Goal: Information Seeking & Learning: Compare options

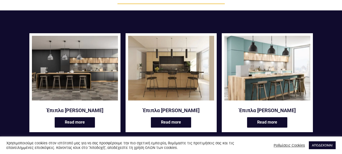
click at [57, 64] on img at bounding box center [75, 68] width 86 height 64
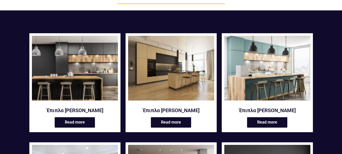
click at [179, 75] on img at bounding box center [171, 68] width 86 height 64
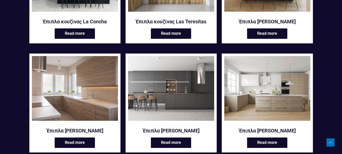
scroll to position [607, 0]
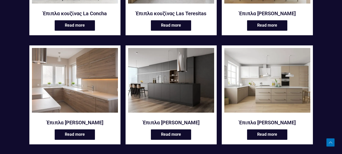
click at [167, 75] on img at bounding box center [171, 80] width 86 height 64
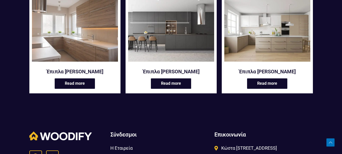
scroll to position [683, 0]
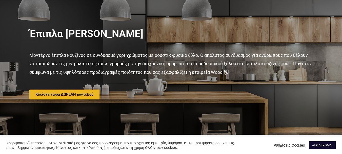
scroll to position [51, 0]
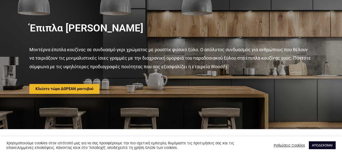
click at [314, 144] on link "ΑΠΟΔΕΧΟΜΑΙ" at bounding box center [322, 145] width 27 height 8
click at [316, 146] on link "ΑΠΟΔΕΧΟΜΑΙ" at bounding box center [322, 145] width 27 height 8
click at [319, 144] on link "ΑΠΟΔΕΧΟΜΑΙ" at bounding box center [322, 145] width 27 height 8
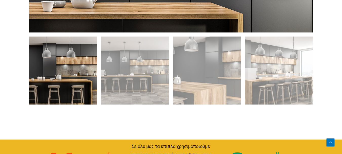
scroll to position [379, 0]
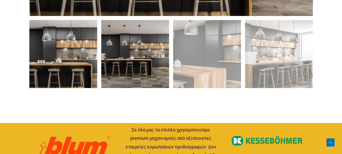
click at [140, 63] on img at bounding box center [135, 54] width 68 height 68
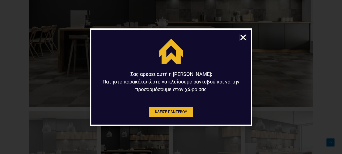
scroll to position [304, 0]
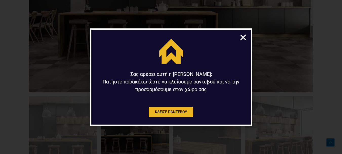
click at [244, 37] on icon "Close" at bounding box center [243, 37] width 8 height 8
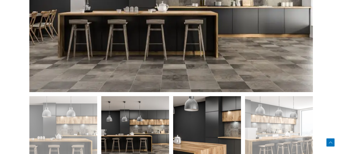
click at [206, 129] on img at bounding box center [207, 130] width 68 height 68
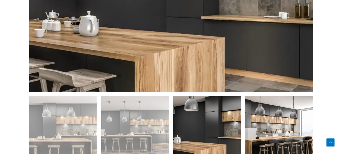
click at [281, 121] on img at bounding box center [279, 130] width 68 height 68
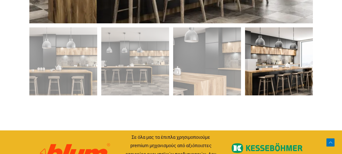
scroll to position [379, 0]
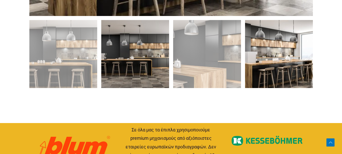
click at [132, 52] on img at bounding box center [135, 54] width 68 height 68
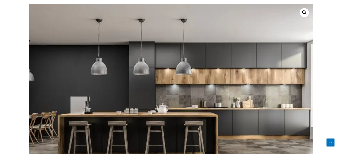
scroll to position [228, 0]
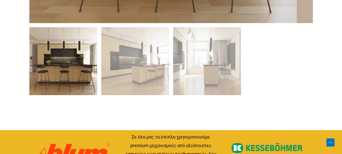
scroll to position [405, 0]
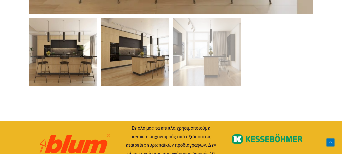
click at [142, 53] on img at bounding box center [135, 52] width 68 height 68
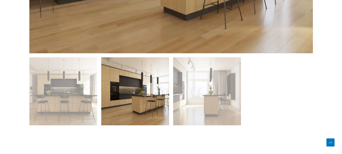
scroll to position [379, 0]
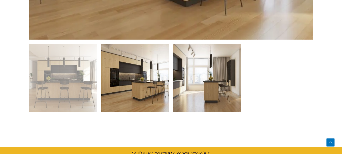
click at [215, 82] on img at bounding box center [207, 78] width 68 height 68
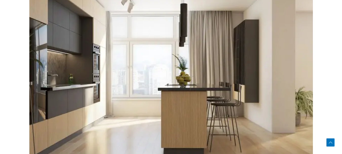
scroll to position [228, 0]
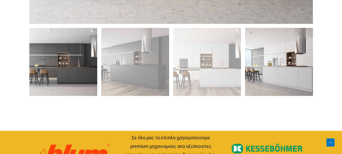
scroll to position [379, 0]
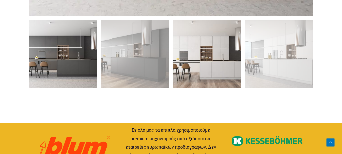
click at [207, 68] on img at bounding box center [207, 54] width 68 height 68
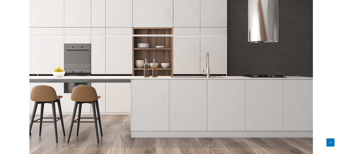
scroll to position [202, 0]
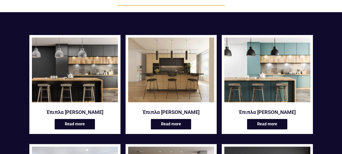
scroll to position [76, 0]
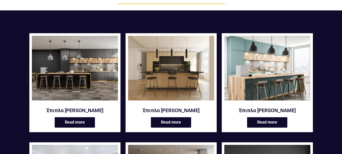
click at [98, 60] on img at bounding box center [75, 68] width 86 height 64
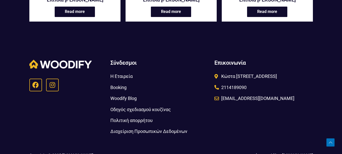
scroll to position [733, 0]
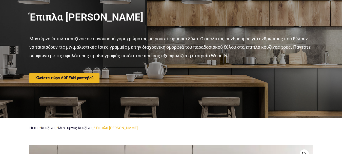
scroll to position [76, 0]
